Goal: Task Accomplishment & Management: Manage account settings

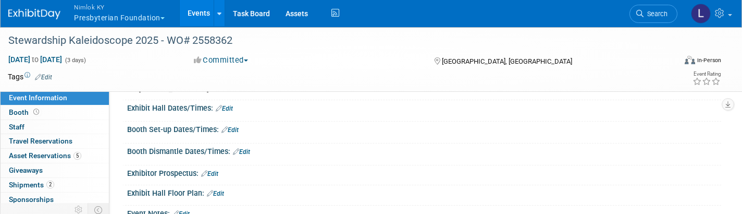
click at [141, 19] on button "Nimlok KY Presbyterian Foundation" at bounding box center [125, 13] width 105 height 27
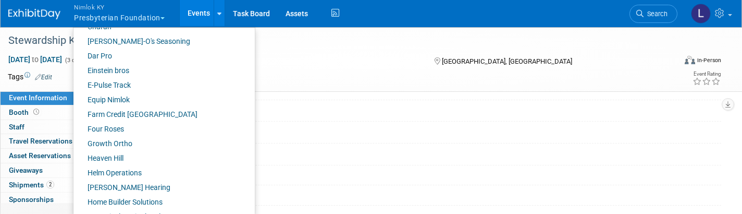
scroll to position [259, 0]
click at [134, 116] on link "Farm Credit [GEOGRAPHIC_DATA]" at bounding box center [159, 114] width 173 height 15
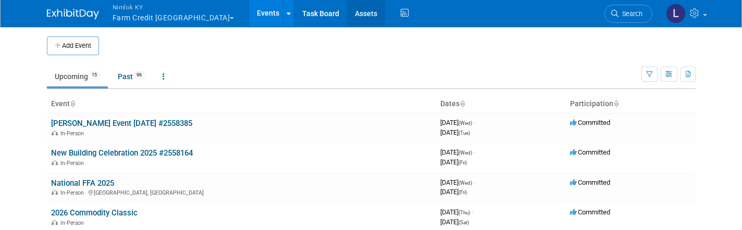
click at [347, 19] on link "Assets" at bounding box center [366, 13] width 38 height 26
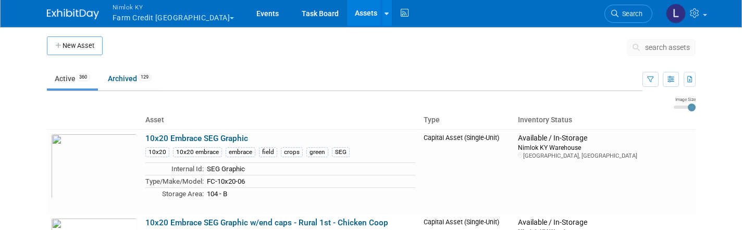
click at [669, 46] on span "search assets" at bounding box center [667, 47] width 45 height 8
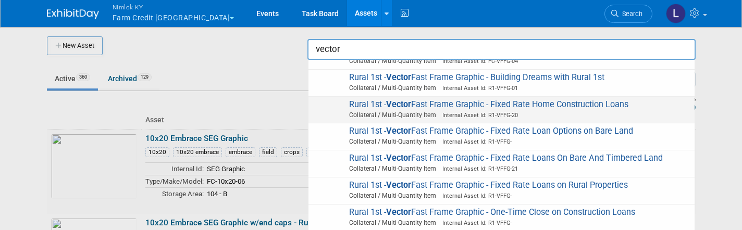
scroll to position [126, 0]
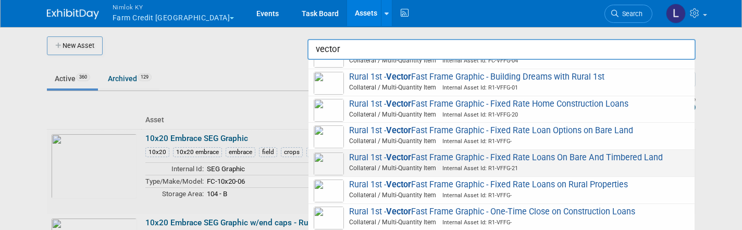
click at [500, 165] on span "Internal Asset Id: R1-VFFG-21" at bounding box center [477, 168] width 82 height 7
type input "Rural 1st - Vector Fast Frame Graphic - Fixed Rate Loans On Bare And Timbered L…"
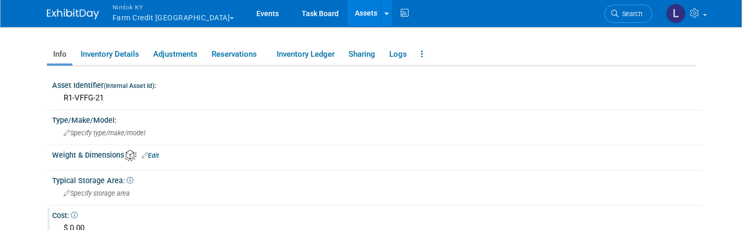
scroll to position [157, 0]
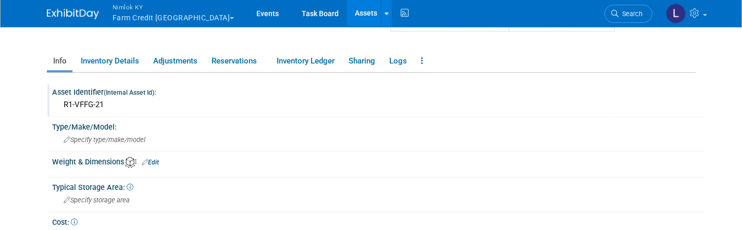
click at [112, 105] on div "R1-VFFG-21" at bounding box center [378, 105] width 636 height 16
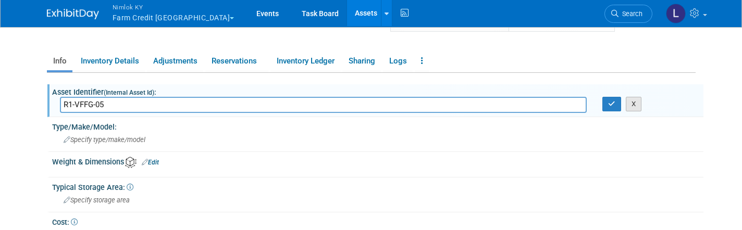
type input "R1-VFFG-05"
click at [637, 106] on button "X" at bounding box center [634, 104] width 16 height 15
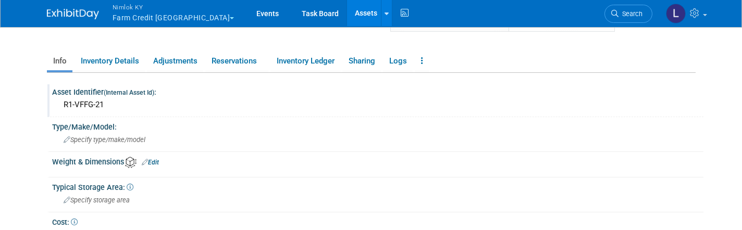
click at [109, 105] on div "R1-VFFG-21" at bounding box center [378, 105] width 636 height 16
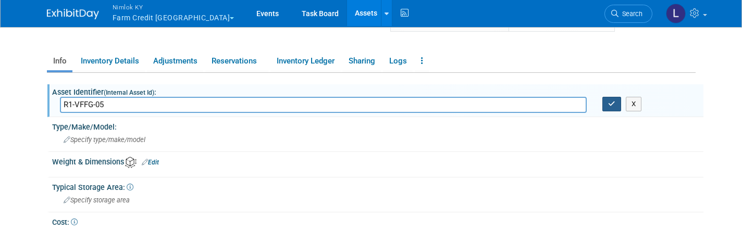
type input "R1-VFFG-05"
click at [613, 105] on icon "button" at bounding box center [611, 104] width 7 height 7
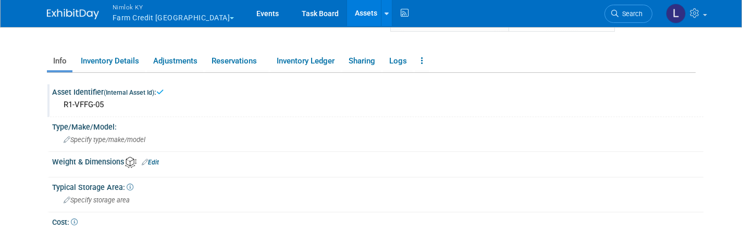
click at [347, 15] on link "Assets" at bounding box center [366, 13] width 38 height 26
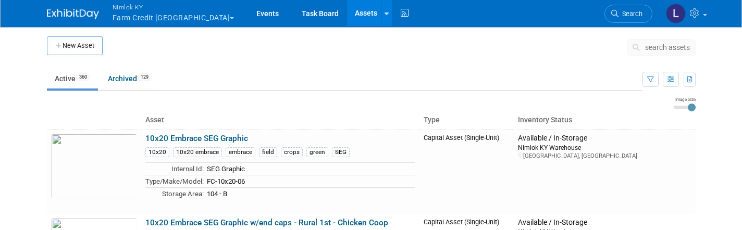
click at [655, 44] on span "search assets" at bounding box center [667, 47] width 45 height 8
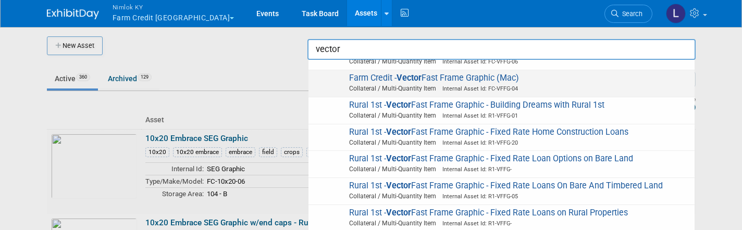
scroll to position [113, 0]
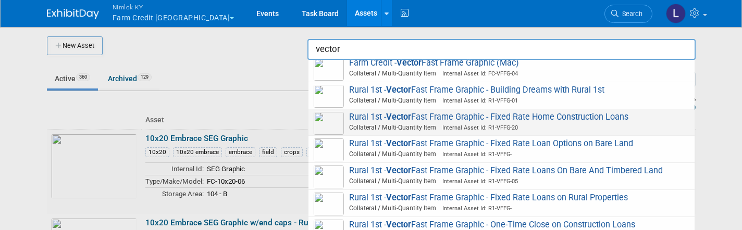
click at [507, 125] on span "Internal Asset Id: R1-VFFG-20" at bounding box center [477, 128] width 82 height 7
type input "Rural 1st - Vector Fast Frame Graphic - Fixed Rate Home Construction Loans"
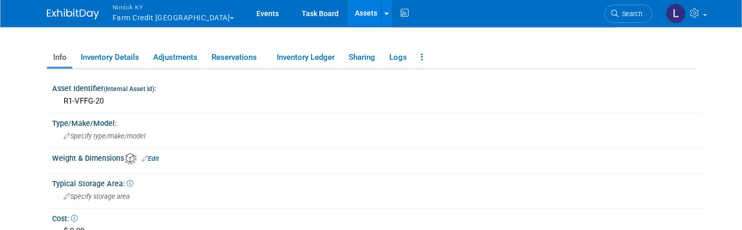
scroll to position [176, 0]
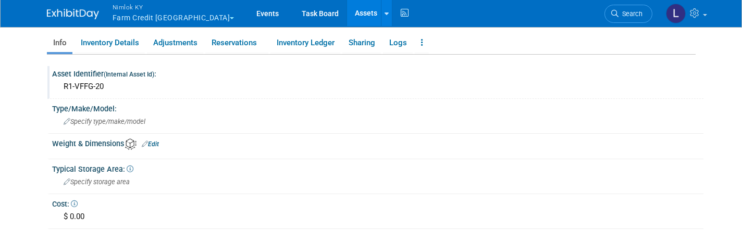
click at [115, 86] on div "R1-VFFG-20" at bounding box center [378, 87] width 636 height 16
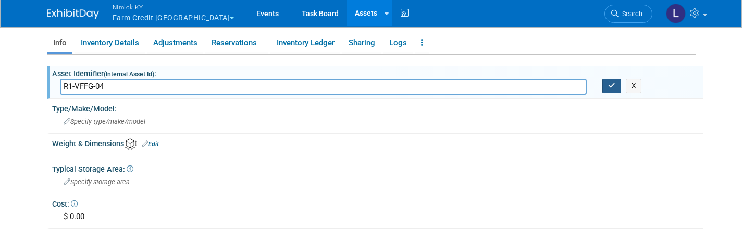
type input "R1-VFFG-04"
click at [613, 85] on icon "button" at bounding box center [611, 85] width 7 height 7
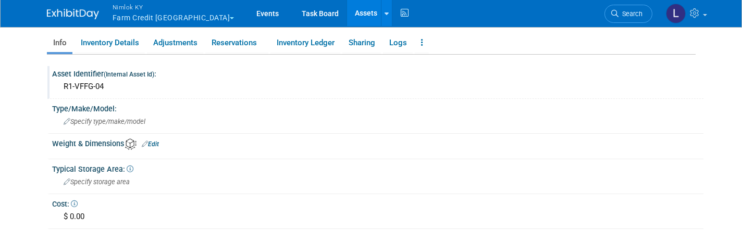
click at [347, 16] on link "Assets" at bounding box center [366, 13] width 38 height 26
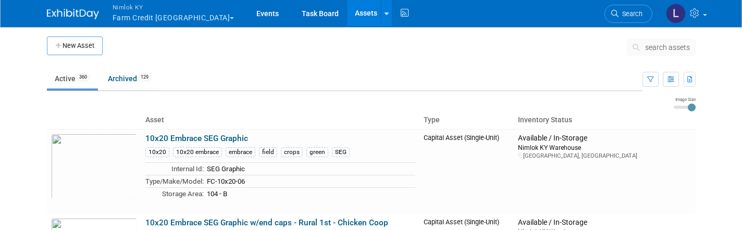
click at [663, 47] on span "search assets" at bounding box center [667, 47] width 45 height 8
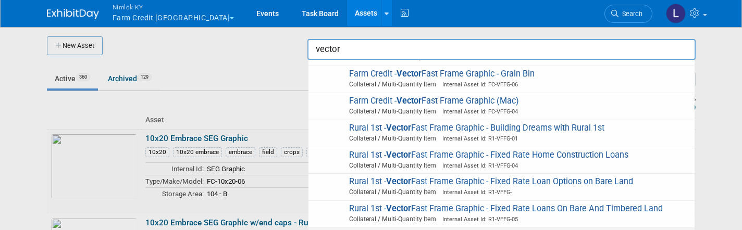
scroll to position [73, 0]
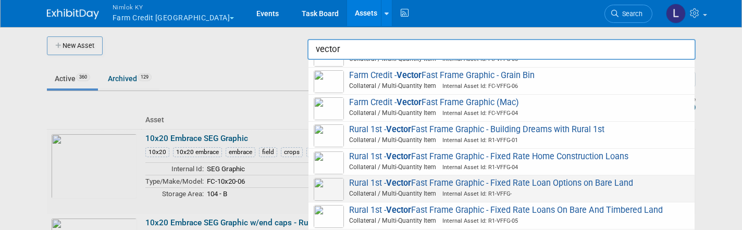
click at [492, 178] on span "Rural 1st - Vector Fast Frame Graphic - Fixed Rate Loan Options on Bare Land Co…" at bounding box center [502, 188] width 376 height 21
type input "Rural 1st - Vector Fast Frame Graphic - Fixed Rate Loan Options on Bare Land"
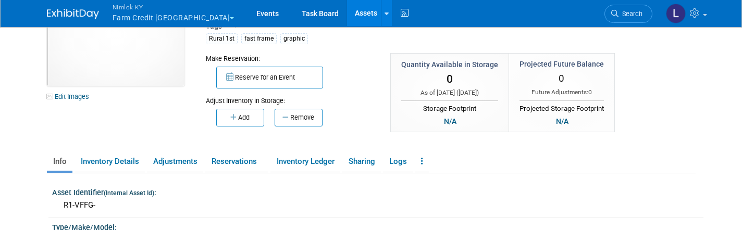
scroll to position [103, 0]
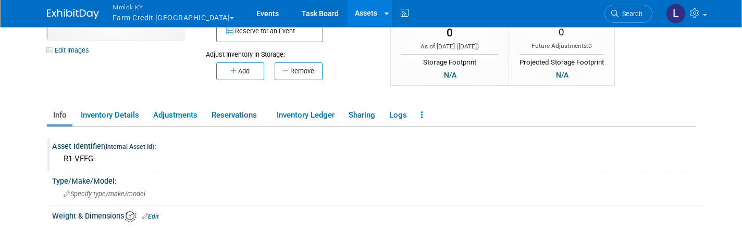
click at [110, 160] on div "R1-VFFG-" at bounding box center [378, 159] width 636 height 16
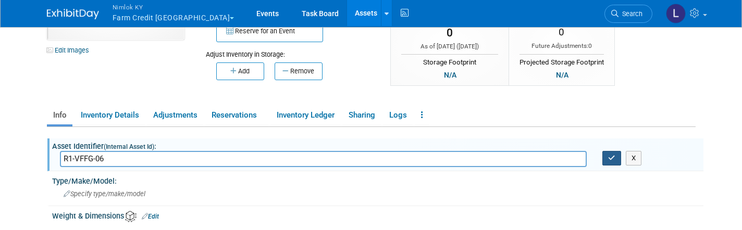
type input "R1-VFFG-06"
click at [614, 155] on icon "button" at bounding box center [611, 158] width 7 height 7
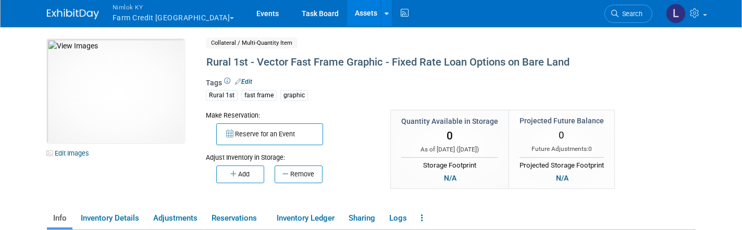
scroll to position [0, 0]
click at [347, 19] on link "Assets" at bounding box center [366, 13] width 38 height 26
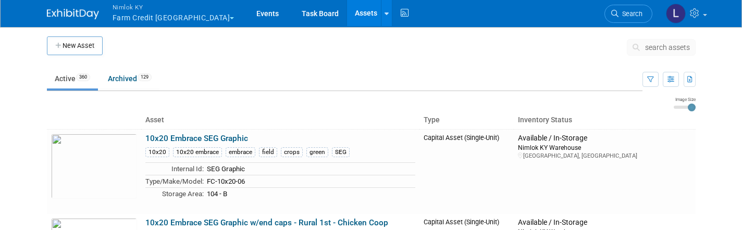
click at [654, 49] on span "search assets" at bounding box center [667, 47] width 45 height 8
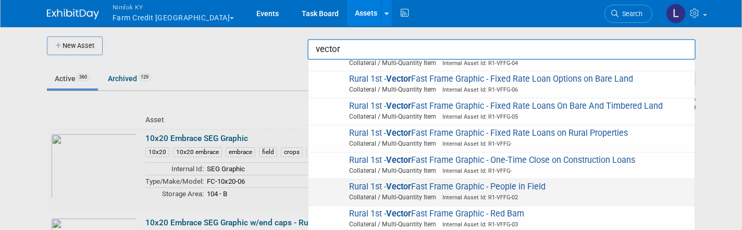
scroll to position [170, 0]
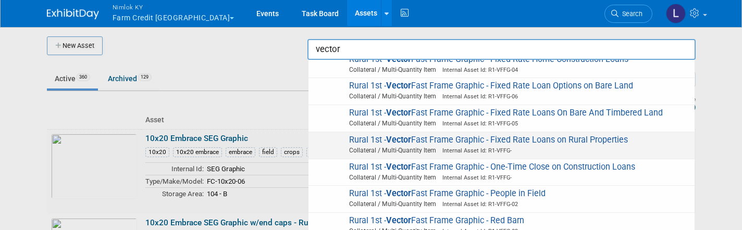
click at [523, 146] on span "Collateral / Multi-Quantity Item Internal Asset Id: R1-VFFG-" at bounding box center [503, 150] width 373 height 9
type input "Rural 1st - Vector Fast Frame Graphic - Fixed Rate Loans on Rural Properties"
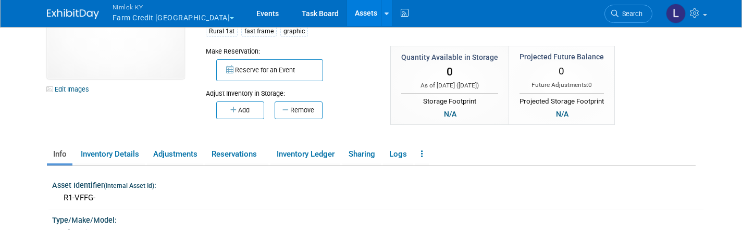
scroll to position [72, 0]
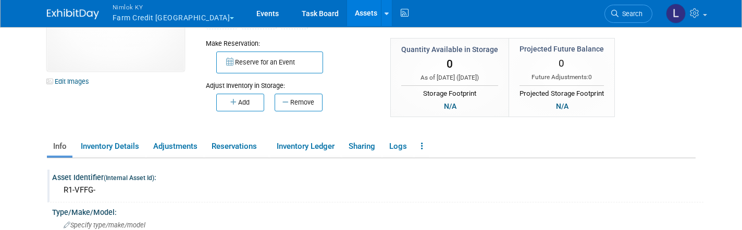
click at [140, 190] on div "R1-VFFG-" at bounding box center [378, 190] width 636 height 16
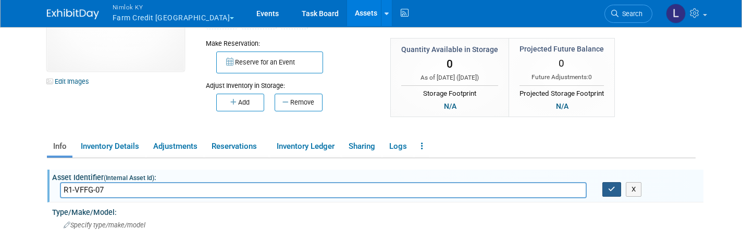
type input "R1-VFFG-07"
click at [616, 188] on button "button" at bounding box center [611, 189] width 19 height 15
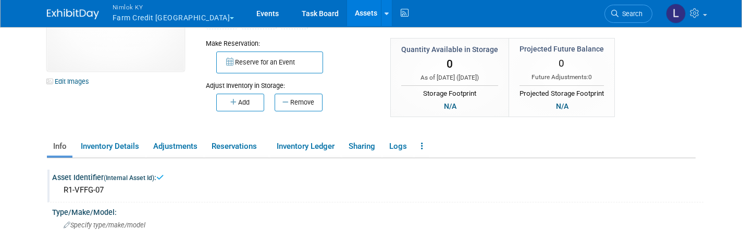
click at [347, 9] on link "Assets" at bounding box center [366, 13] width 38 height 26
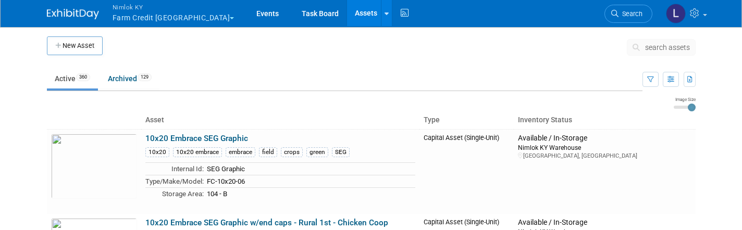
click at [663, 48] on span "search assets" at bounding box center [667, 47] width 45 height 8
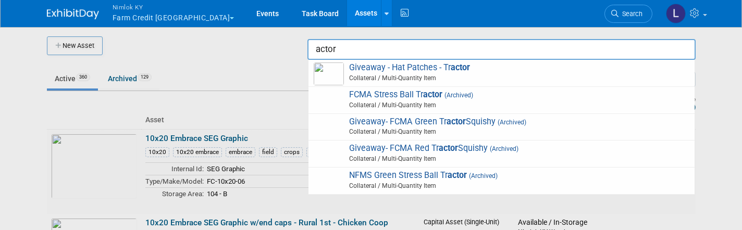
click at [363, 47] on input "actor" at bounding box center [501, 49] width 388 height 21
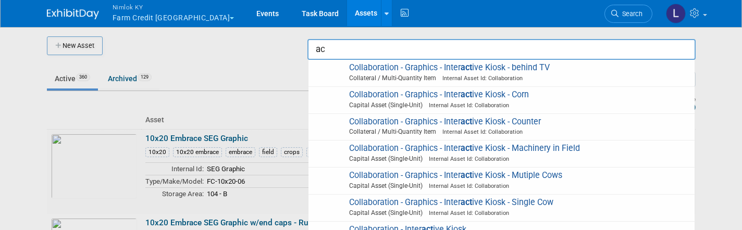
type input "a"
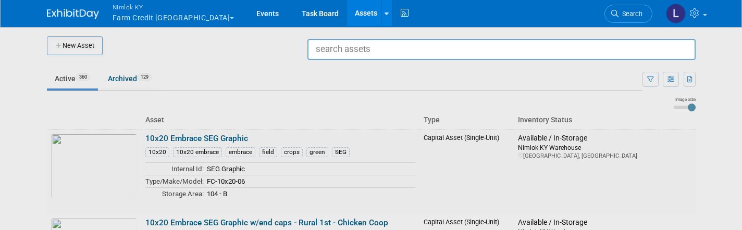
type input "c"
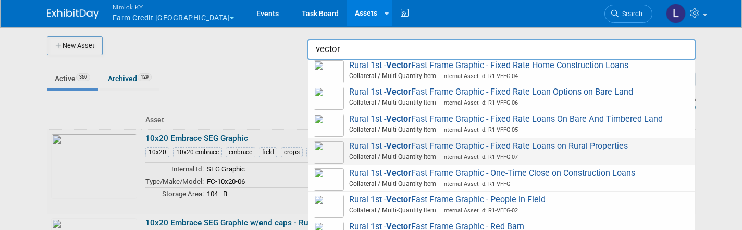
scroll to position [165, 0]
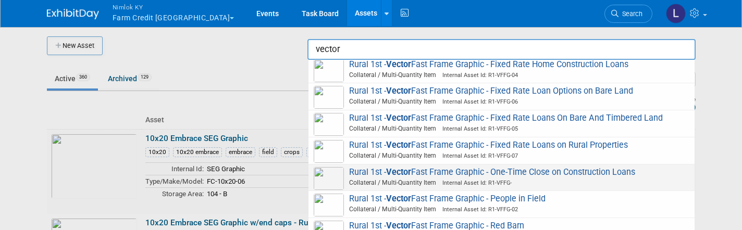
click at [481, 180] on span "Internal Asset Id: R1-VFFG-" at bounding box center [474, 183] width 76 height 7
type input "Rural 1st - Vector Fast Frame Graphic - One-Time Close on Construction Loans"
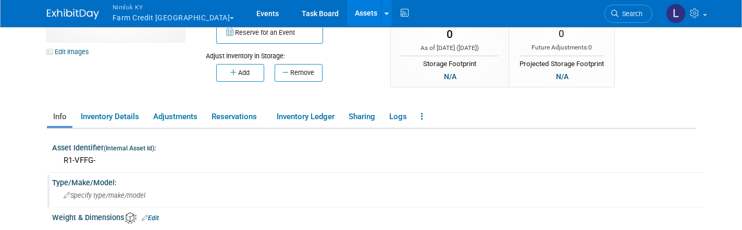
scroll to position [108, 0]
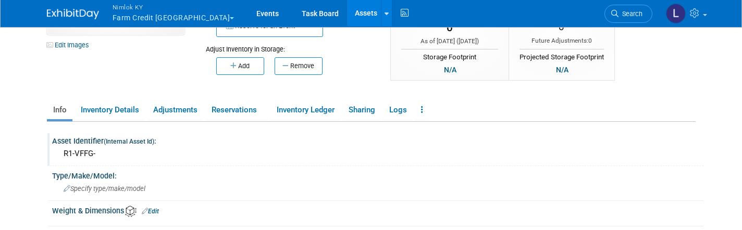
click at [121, 156] on div "R1-VFFG-" at bounding box center [378, 154] width 636 height 16
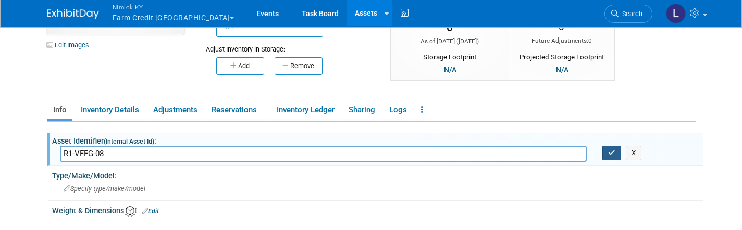
type input "R1-VFFG-08"
click at [614, 157] on button "button" at bounding box center [611, 153] width 19 height 15
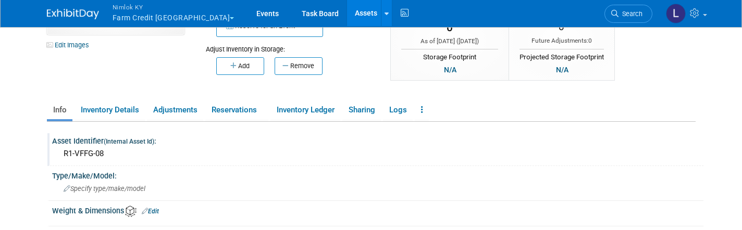
click at [347, 14] on link "Assets" at bounding box center [366, 13] width 38 height 26
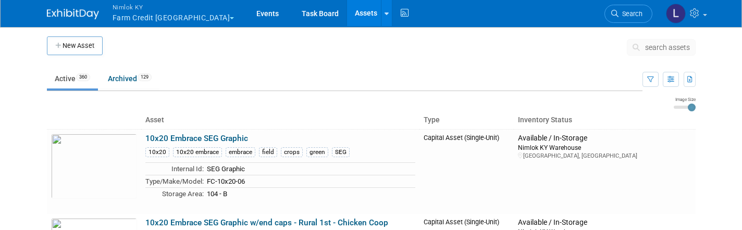
click at [655, 51] on span "search assets" at bounding box center [667, 47] width 45 height 8
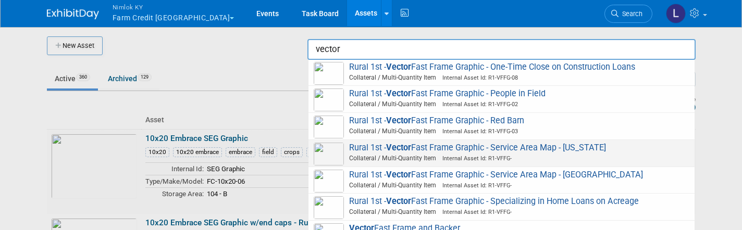
scroll to position [266, 0]
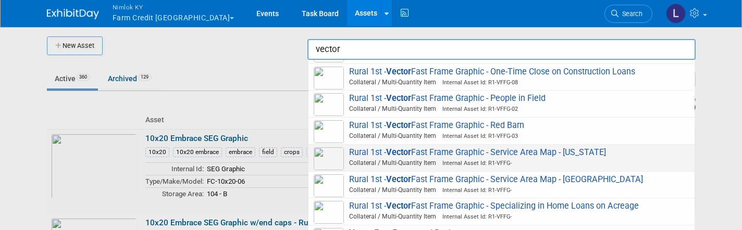
click at [518, 158] on span "Collateral / Multi-Quantity Item Internal Asset Id: R1-VFFG-" at bounding box center [503, 162] width 373 height 9
type input "Rural 1st - Vector Fast Frame Graphic - Service Area Map - [US_STATE]"
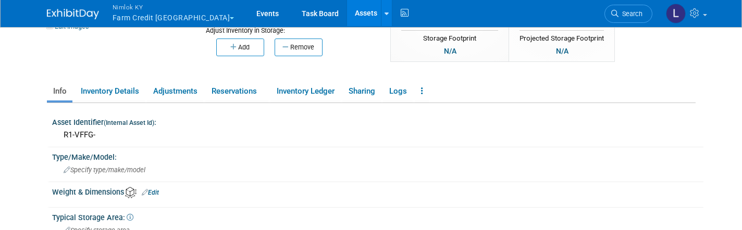
scroll to position [135, 0]
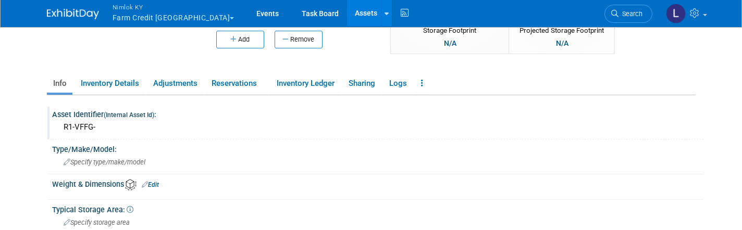
click at [108, 126] on div "R1-VFFG-" at bounding box center [378, 127] width 636 height 16
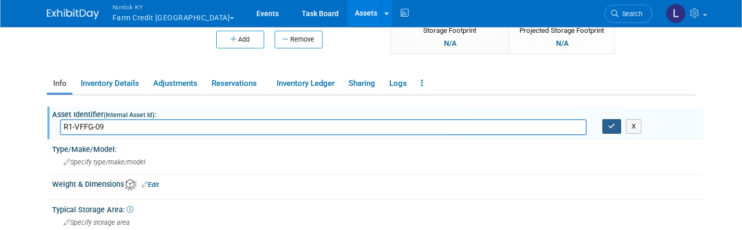
type input "R1-VFFG-09"
click at [614, 123] on icon "button" at bounding box center [611, 126] width 7 height 7
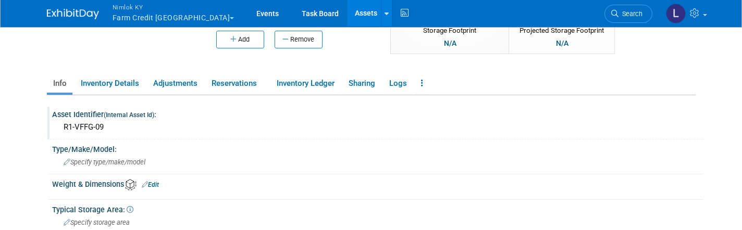
click at [347, 13] on link "Assets" at bounding box center [366, 13] width 38 height 26
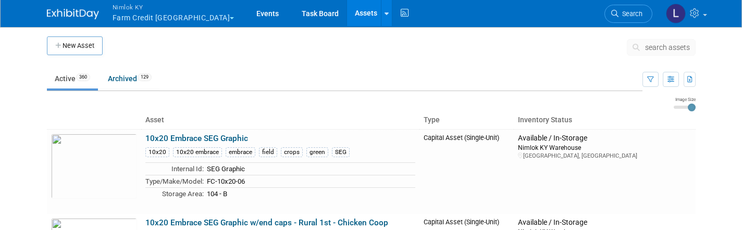
click at [652, 50] on span "search assets" at bounding box center [667, 47] width 45 height 8
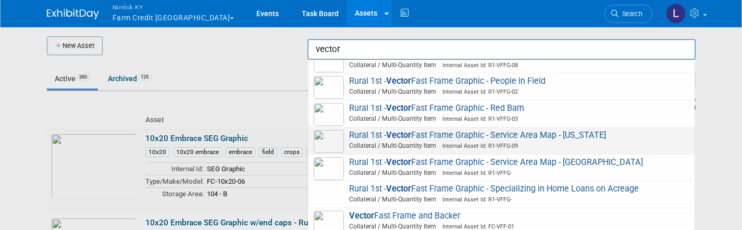
scroll to position [286, 0]
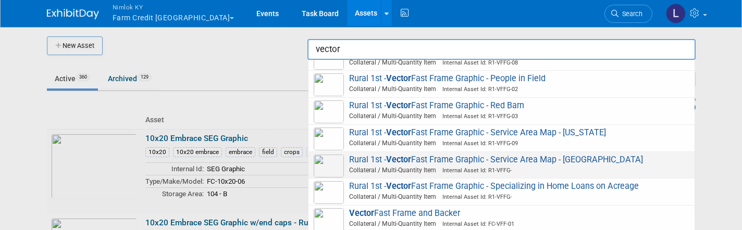
click at [508, 155] on span "Rural 1st - Vector Fast Frame Graphic - Service Area Map - USA Collateral / Mul…" at bounding box center [502, 165] width 376 height 21
type input "Rural 1st - Vector Fast Frame Graphic - Service Area Map - [GEOGRAPHIC_DATA]"
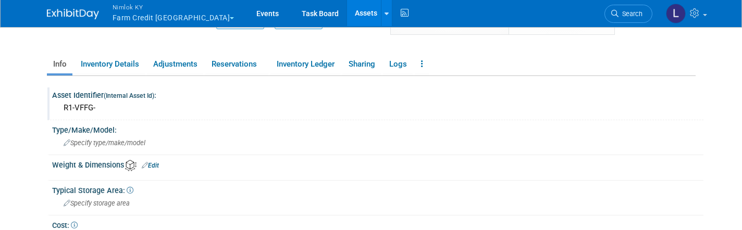
scroll to position [155, 0]
click at [106, 102] on div "R1-VFFG-" at bounding box center [378, 107] width 636 height 16
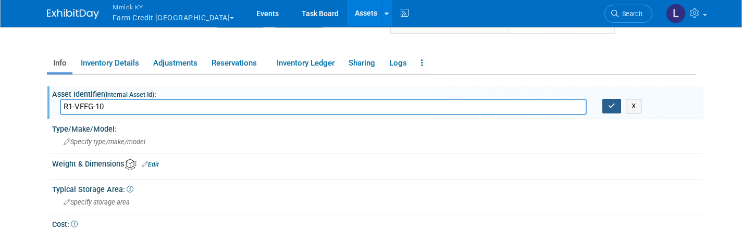
type input "R1-VFFG-10"
click at [611, 109] on button "button" at bounding box center [611, 106] width 19 height 15
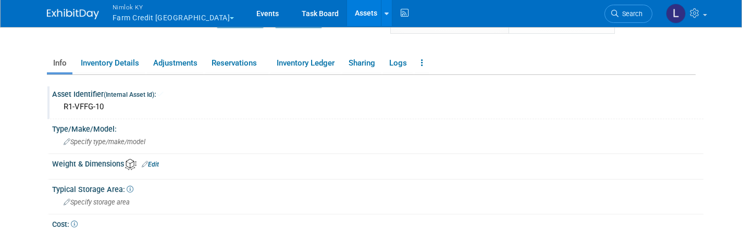
click at [347, 14] on link "Assets" at bounding box center [366, 13] width 38 height 26
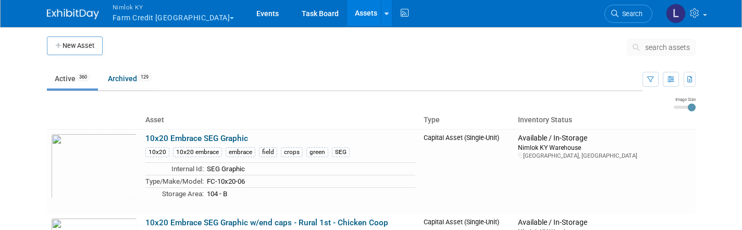
click at [656, 44] on span "search assets" at bounding box center [667, 47] width 45 height 8
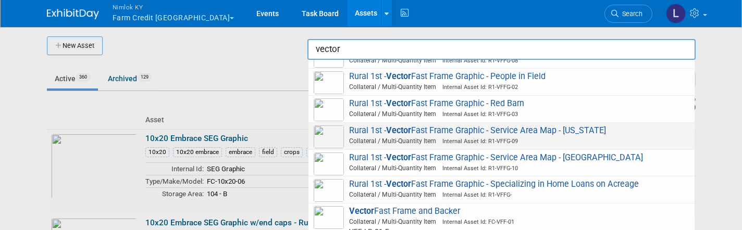
scroll to position [316, 0]
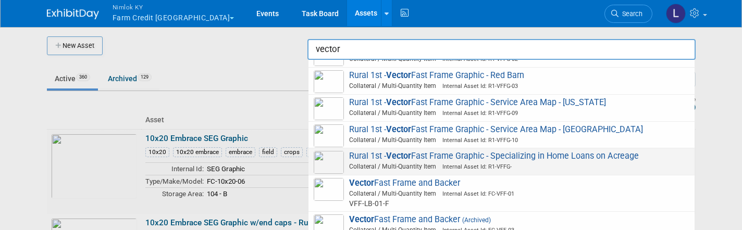
click at [543, 162] on span "Collateral / Multi-Quantity Item Internal Asset Id: R1-VFFG-" at bounding box center [503, 166] width 373 height 9
type input "Rural 1st - Vector Fast Frame Graphic - Specializing in Home Loans on Acreage"
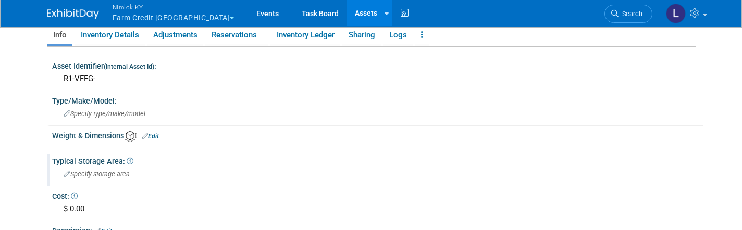
scroll to position [191, 0]
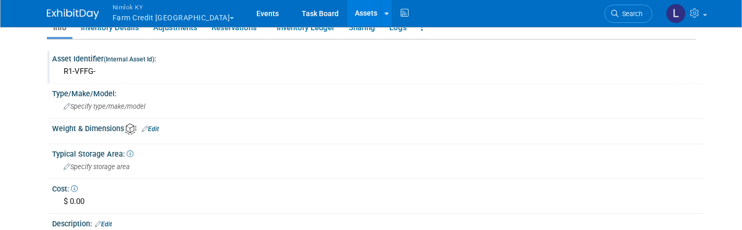
click at [109, 67] on div "R1-VFFG-" at bounding box center [378, 72] width 636 height 16
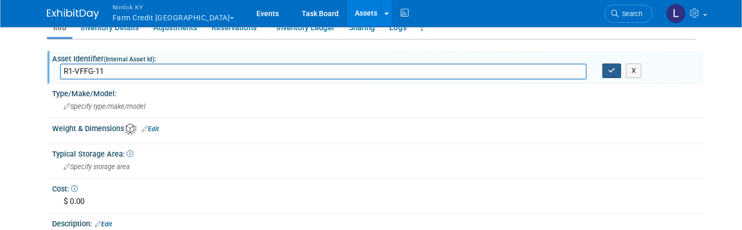
type input "R1-VFFG-11"
click at [614, 71] on icon "button" at bounding box center [611, 70] width 7 height 7
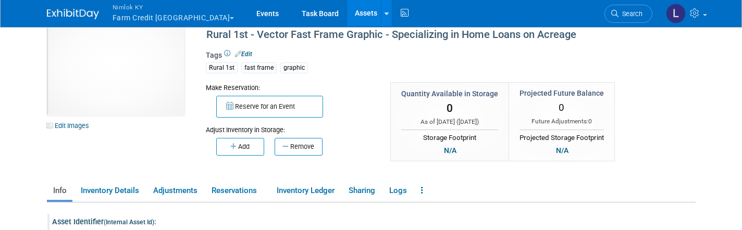
scroll to position [28, 0]
click at [347, 17] on link "Assets" at bounding box center [366, 13] width 38 height 26
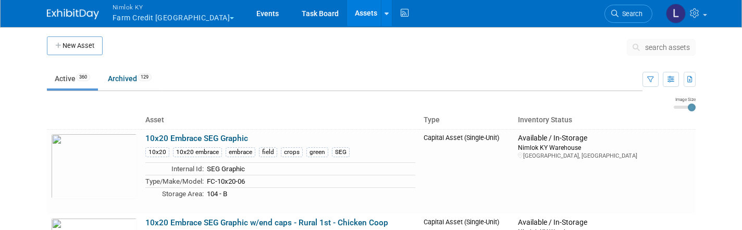
click at [659, 49] on span "search assets" at bounding box center [667, 47] width 45 height 8
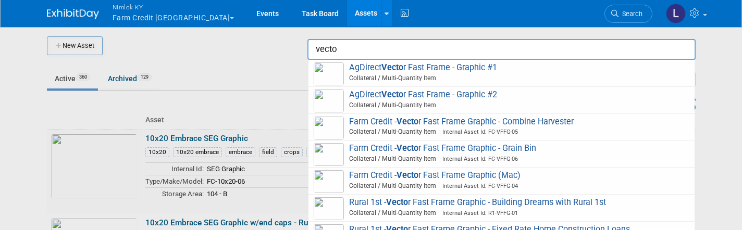
type input "vector"
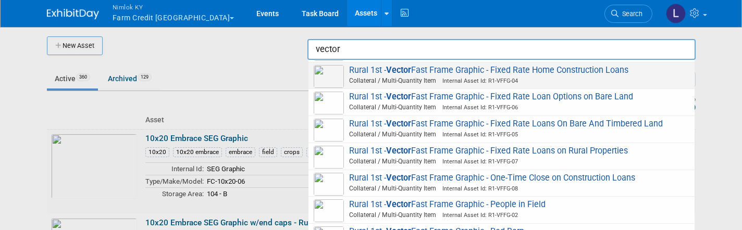
scroll to position [150, 0]
